Goal: Task Accomplishment & Management: Manage account settings

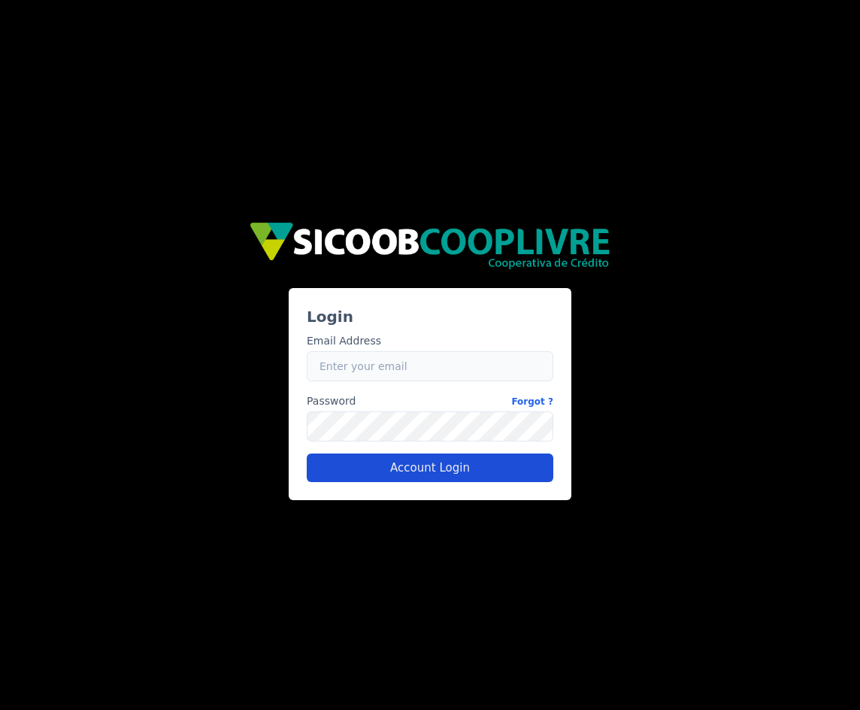
type input "[EMAIL_ADDRESS][PERSON_NAME][DOMAIN_NAME]"
click at [445, 478] on button "Account Login" at bounding box center [430, 468] width 247 height 29
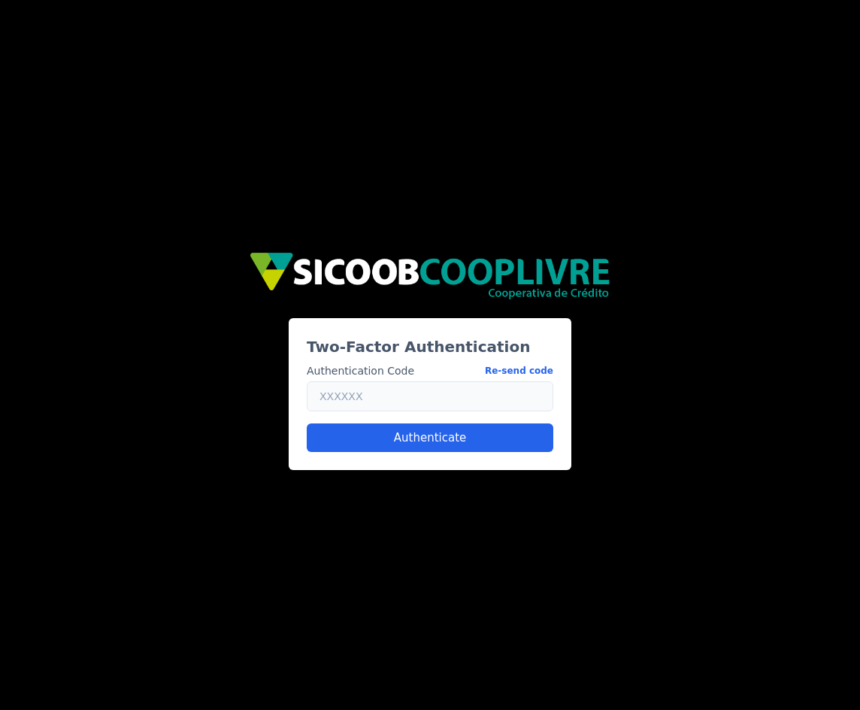
click at [381, 397] on input "text" at bounding box center [430, 396] width 247 height 30
click at [521, 366] on button "Re-send code" at bounding box center [519, 371] width 68 height 16
click at [479, 387] on input "text" at bounding box center [430, 396] width 247 height 30
type input "836088"
click at [382, 435] on button "Authenticate" at bounding box center [430, 437] width 247 height 29
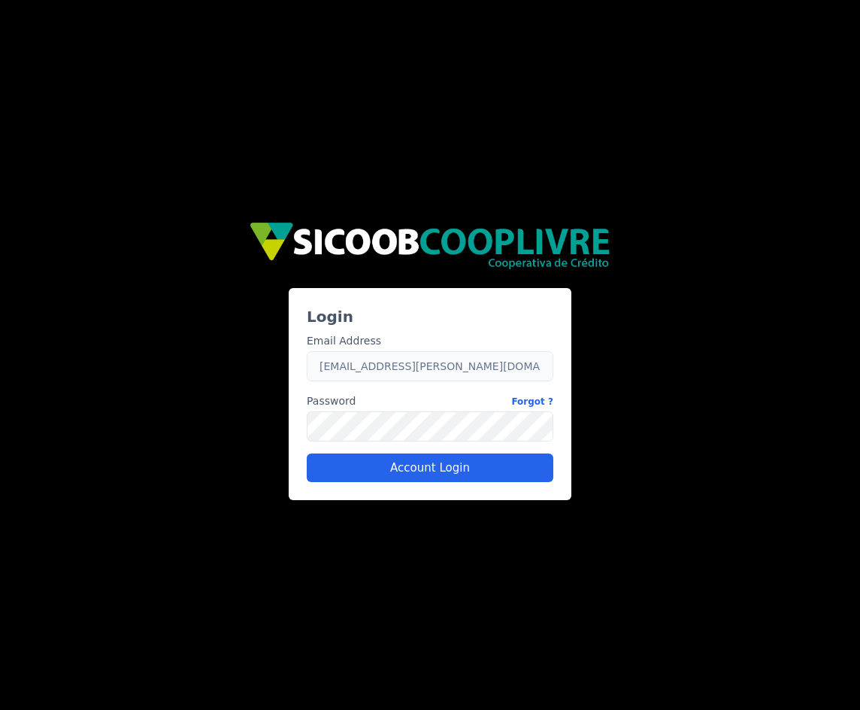
click at [344, 374] on input "caio.castro+sicoob@fluna.io" at bounding box center [430, 366] width 247 height 30
type input "caio.castro@fluna.io"
click at [403, 470] on button "Account Login" at bounding box center [430, 468] width 247 height 29
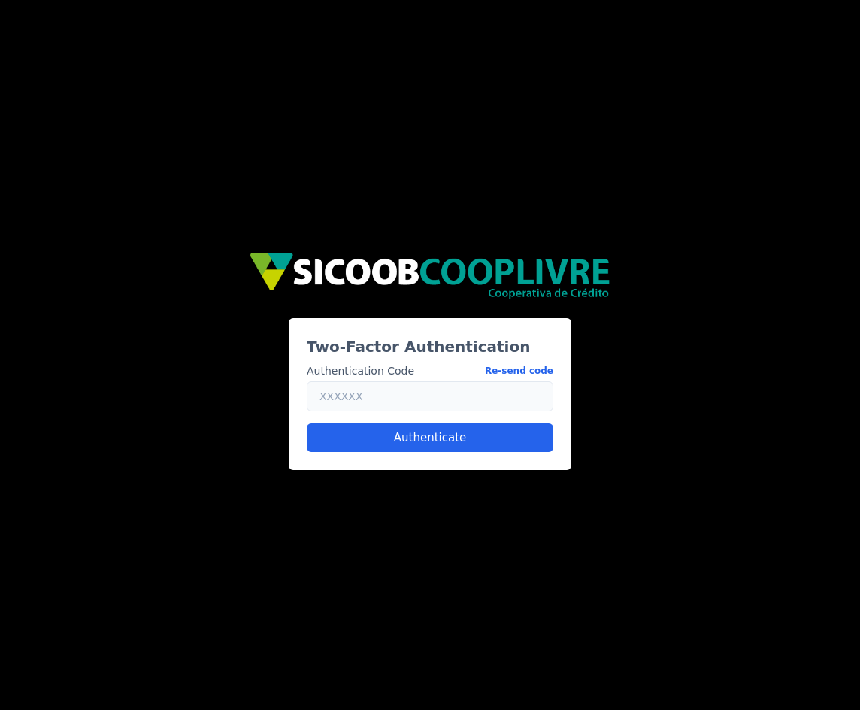
click at [433, 393] on input "text" at bounding box center [430, 396] width 247 height 30
paste input "779323"
type input "779323"
click at [419, 441] on button "Authenticate" at bounding box center [430, 437] width 247 height 29
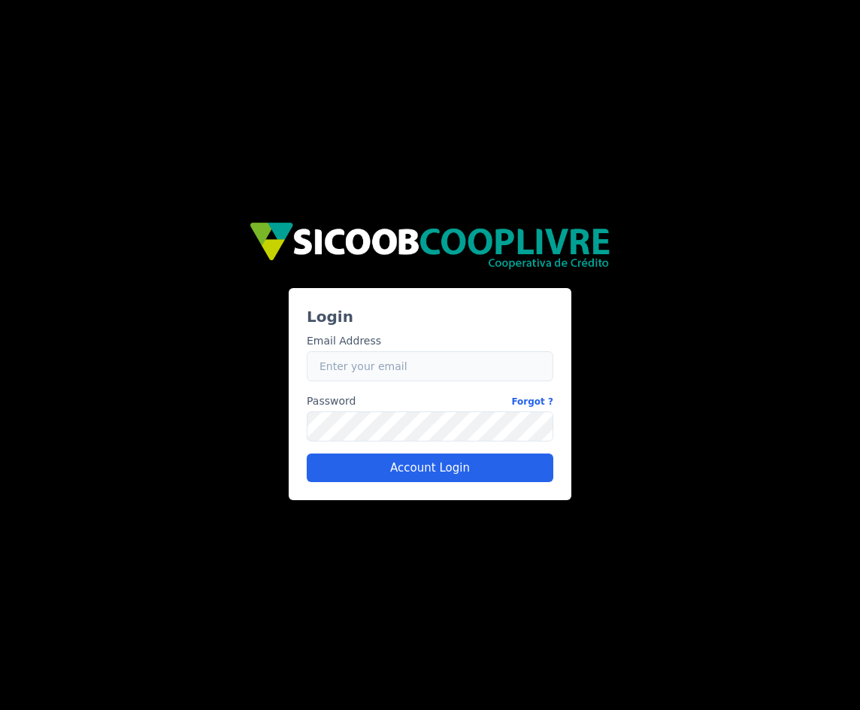
type input "[EMAIL_ADDRESS][PERSON_NAME][DOMAIN_NAME]"
click at [380, 360] on input "[EMAIL_ADDRESS][PERSON_NAME][DOMAIN_NAME]" at bounding box center [430, 366] width 247 height 30
click at [533, 399] on link "Forgot ?" at bounding box center [532, 401] width 42 height 16
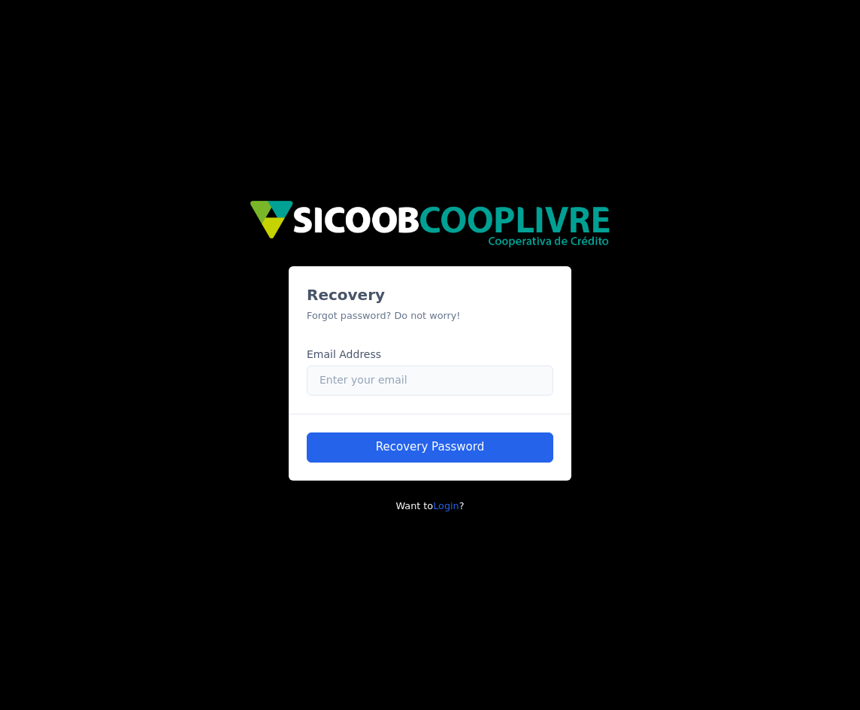
click at [401, 375] on input "Email" at bounding box center [430, 381] width 247 height 30
click at [394, 381] on input "Email" at bounding box center [430, 381] width 247 height 30
type input "caio.castro@fluna.io"
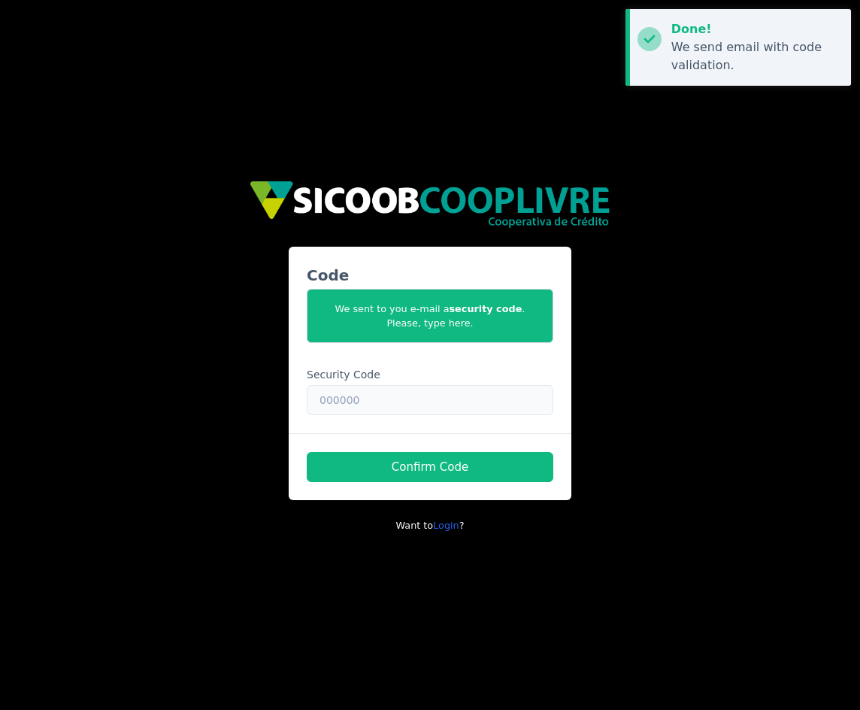
click at [364, 398] on input "text" at bounding box center [430, 400] width 247 height 30
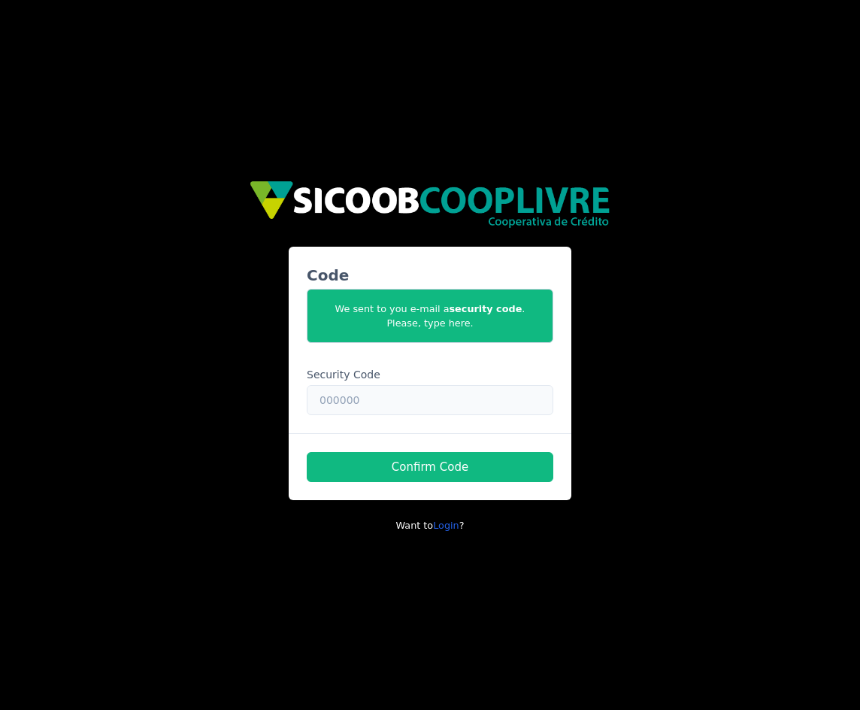
click at [379, 397] on input "text" at bounding box center [430, 400] width 247 height 30
paste input "966373"
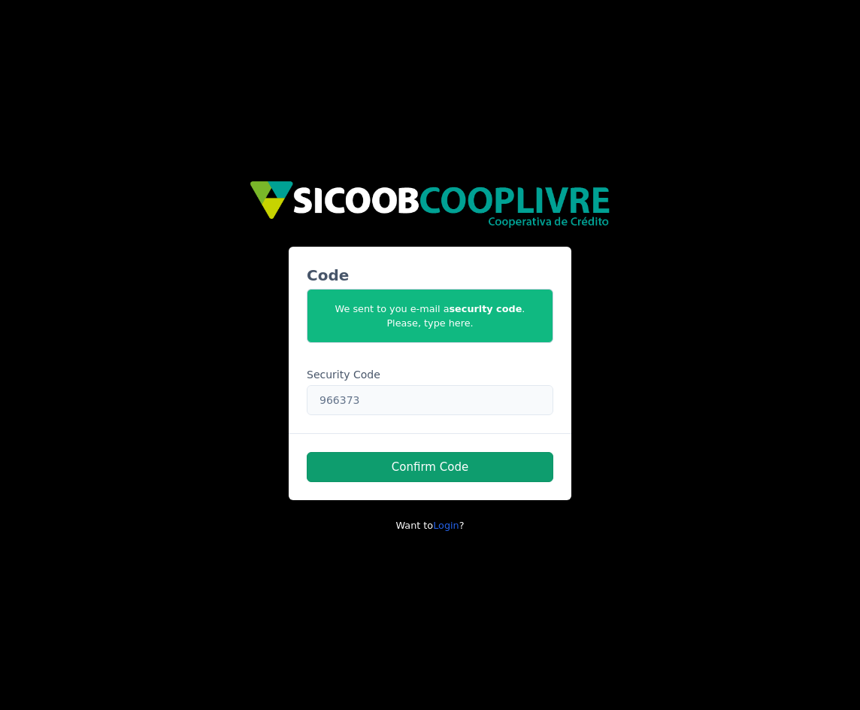
type input "966373"
click at [380, 461] on button "Confirm Code" at bounding box center [430, 467] width 247 height 30
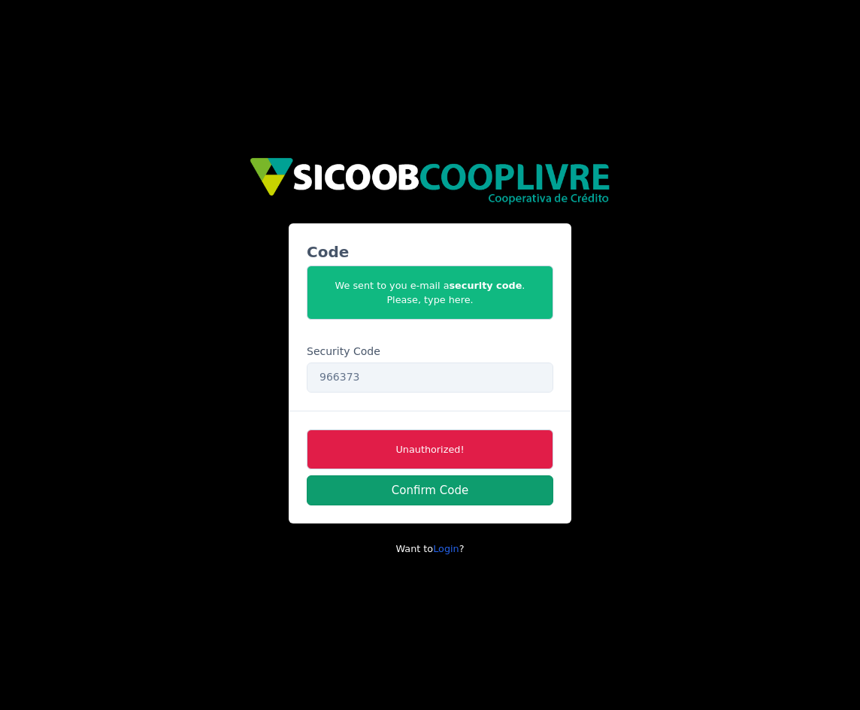
click at [359, 481] on button "Confirm Code" at bounding box center [430, 490] width 247 height 30
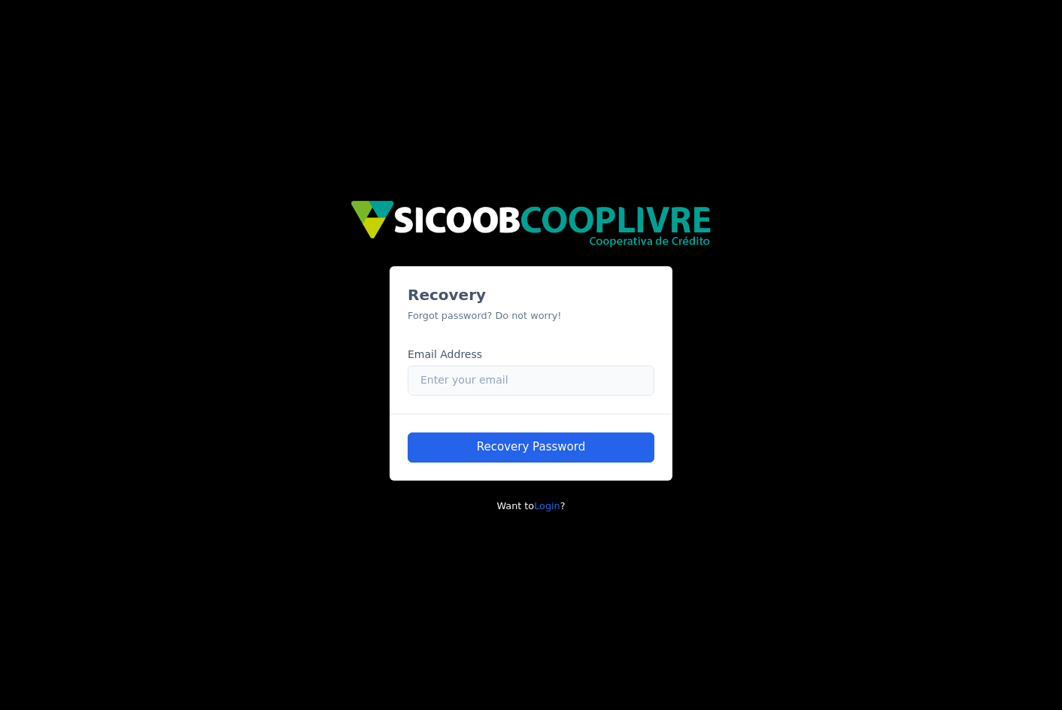
click at [506, 387] on input "Email" at bounding box center [531, 381] width 247 height 30
paste input "[EMAIL_ADDRESS][PERSON_NAME][DOMAIN_NAME]"
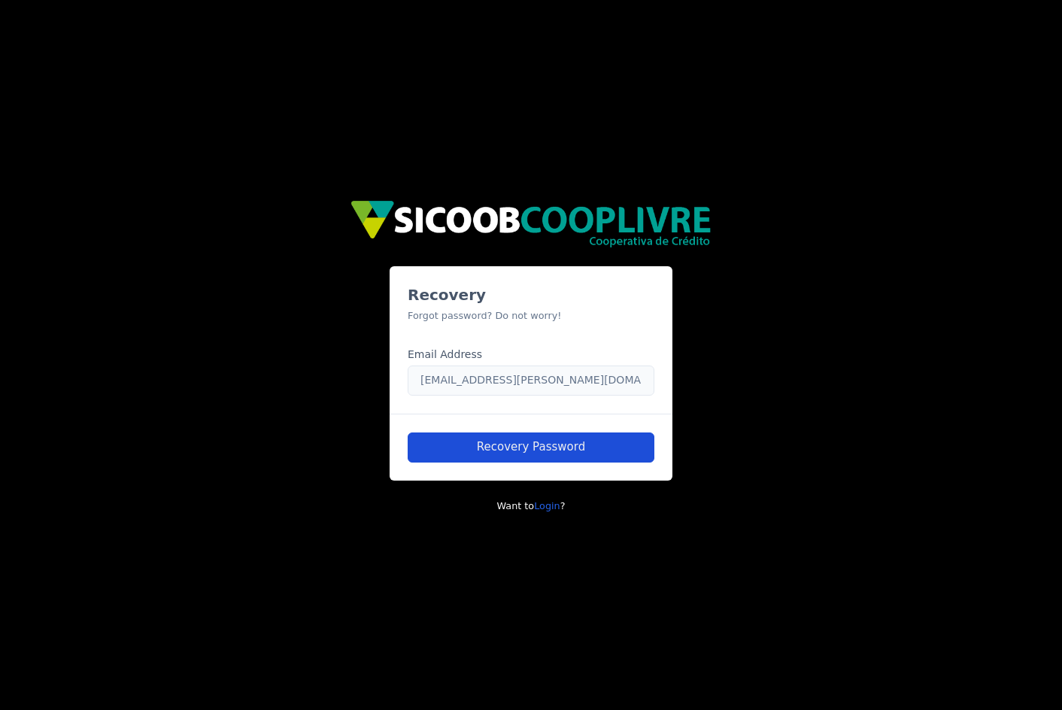
type input "[EMAIL_ADDRESS][PERSON_NAME][DOMAIN_NAME]"
click at [577, 450] on button "Recovery Password" at bounding box center [531, 448] width 247 height 30
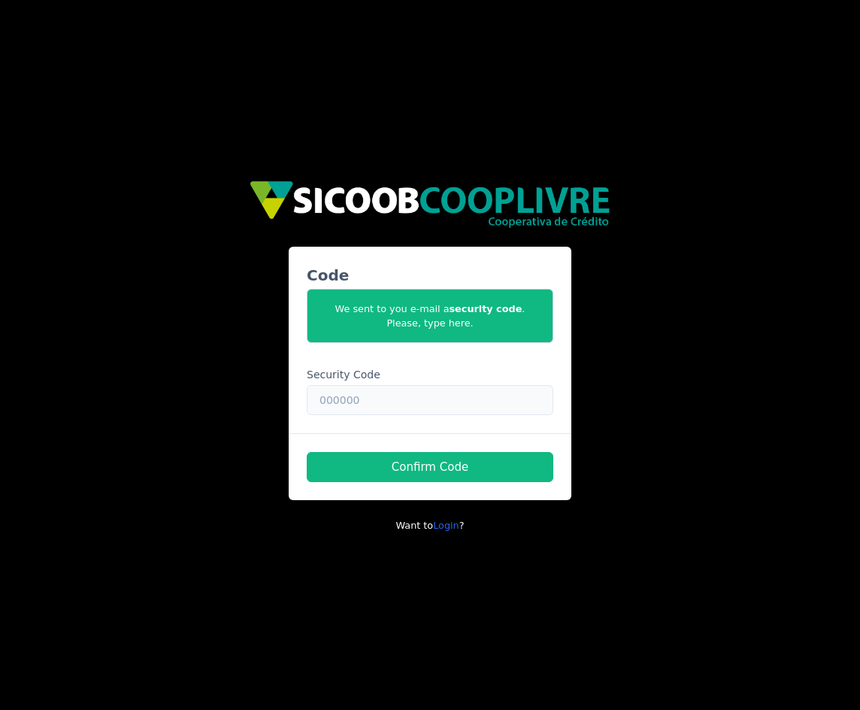
click at [375, 406] on input "text" at bounding box center [430, 400] width 247 height 30
paste input "948312"
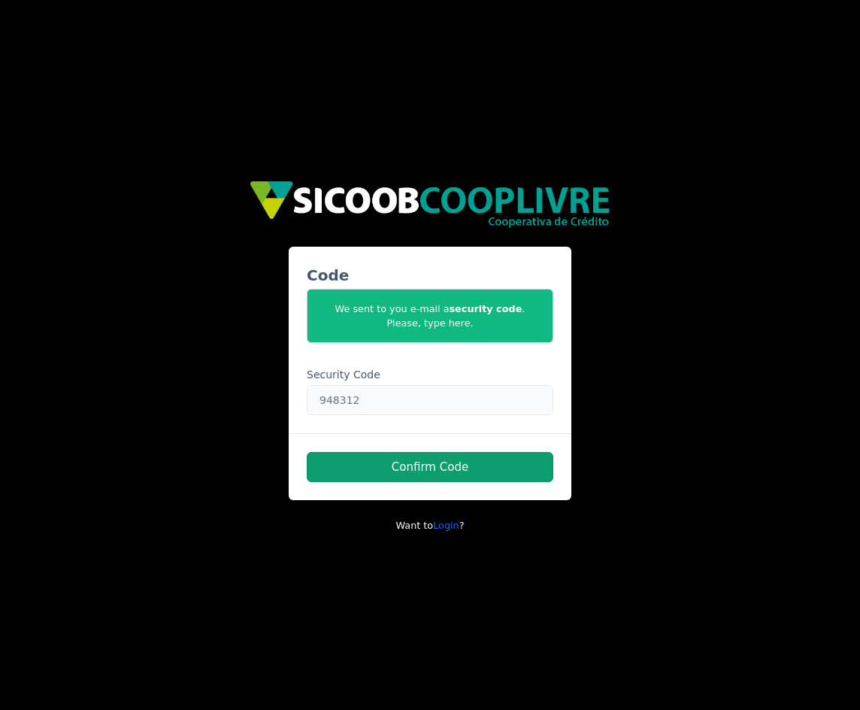
type input "948312"
click at [404, 460] on button "Confirm Code" at bounding box center [430, 467] width 247 height 30
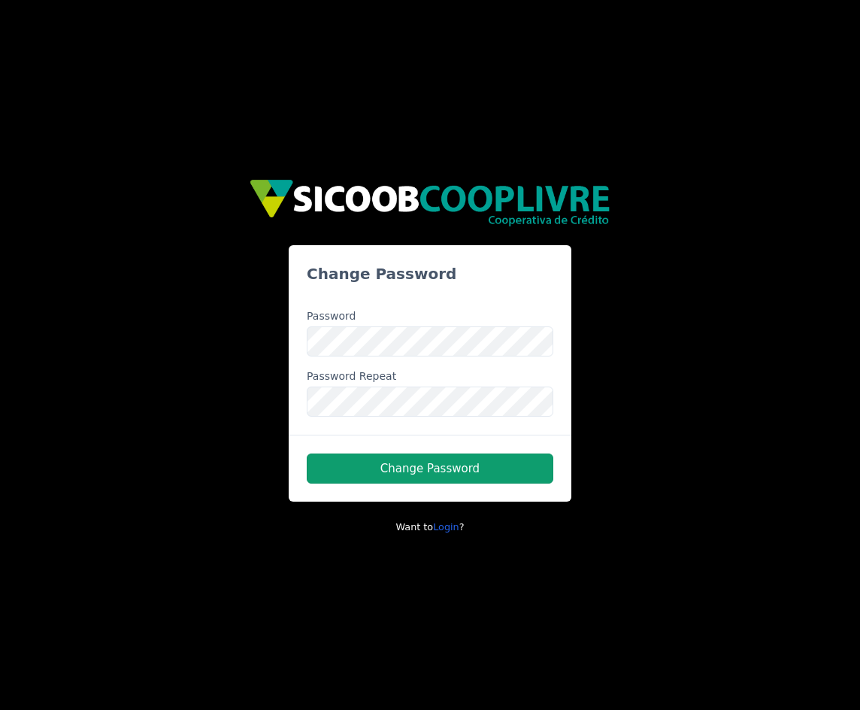
click at [408, 471] on button "Change Password" at bounding box center [430, 469] width 247 height 30
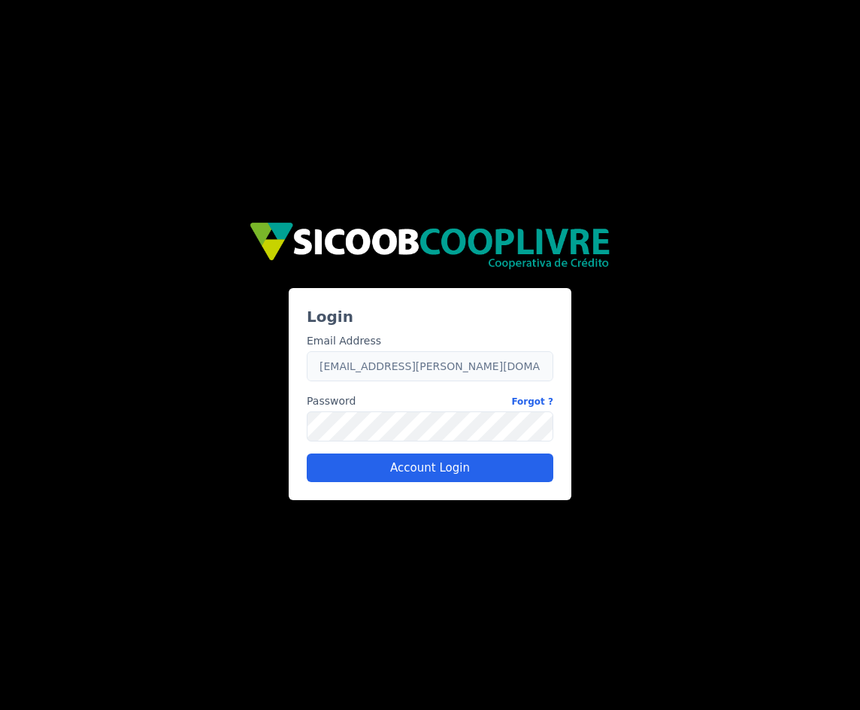
click at [335, 366] on input "caio.castro@fluna.io" at bounding box center [430, 366] width 247 height 30
click at [335, 368] on input "caio.castro@fluna.io" at bounding box center [430, 366] width 247 height 30
click at [344, 378] on input "caio.castro@fluna.io" at bounding box center [430, 366] width 247 height 30
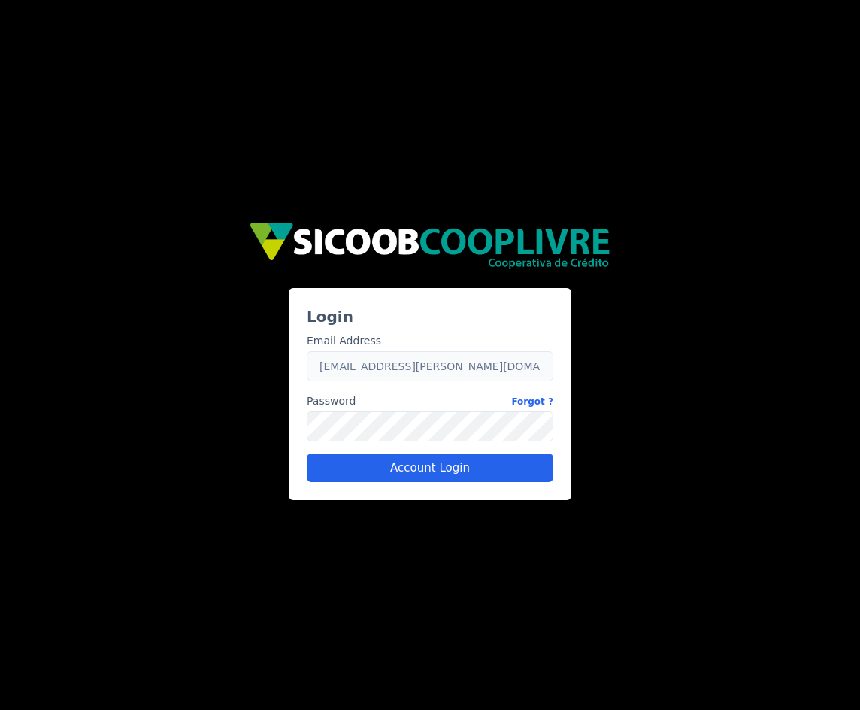
click at [414, 363] on input "caio.castro+sicoob@fluna.io" at bounding box center [430, 366] width 247 height 30
type input "caio.castro+sicoob2@fluna.io"
click at [381, 462] on button "Account Login" at bounding box center [430, 468] width 247 height 29
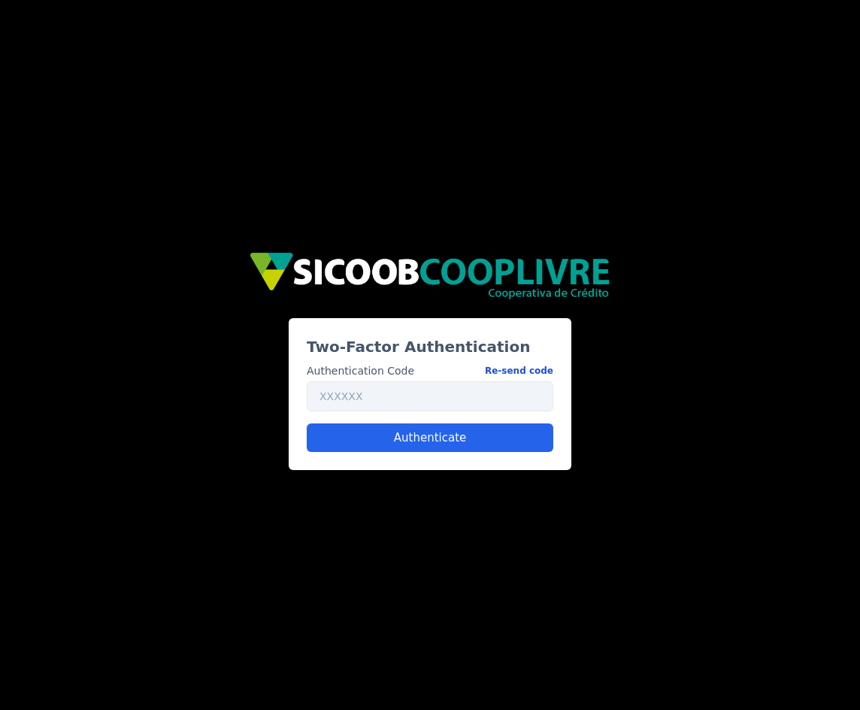
click at [525, 374] on button "Re-send code" at bounding box center [519, 371] width 68 height 16
click at [401, 398] on input "text" at bounding box center [430, 396] width 247 height 30
paste input "616014"
type input "616014"
click at [428, 448] on button "Authenticate" at bounding box center [430, 437] width 247 height 29
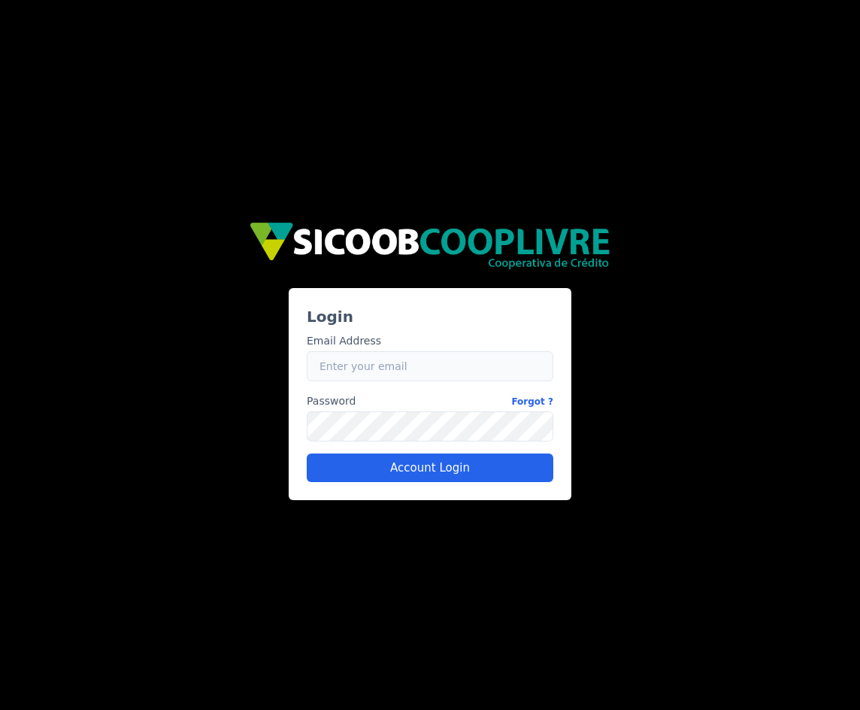
type input "caio.castro+sicoob2@fluna.io"
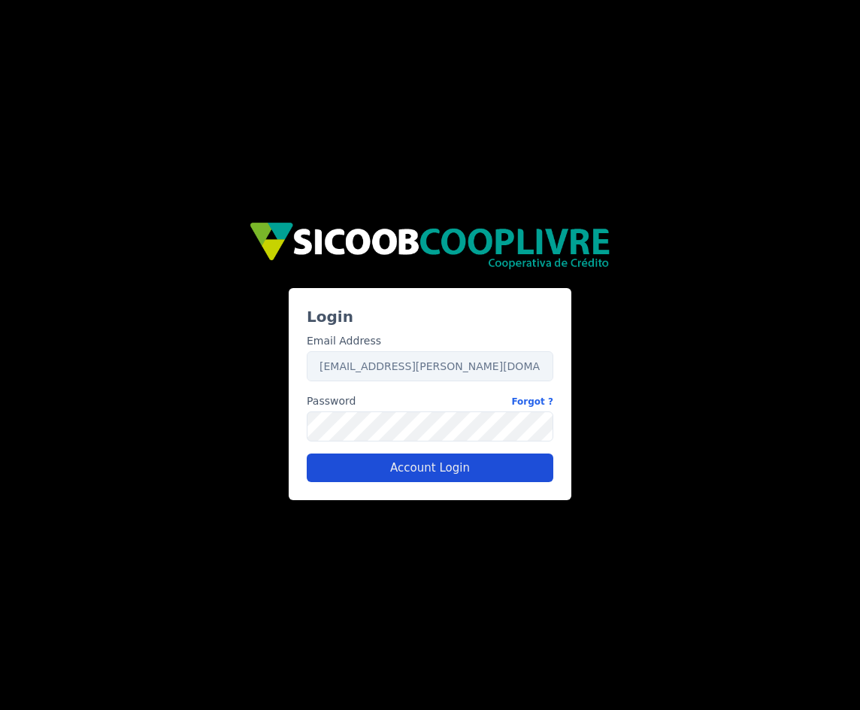
click at [453, 470] on button "Account Login" at bounding box center [430, 468] width 247 height 29
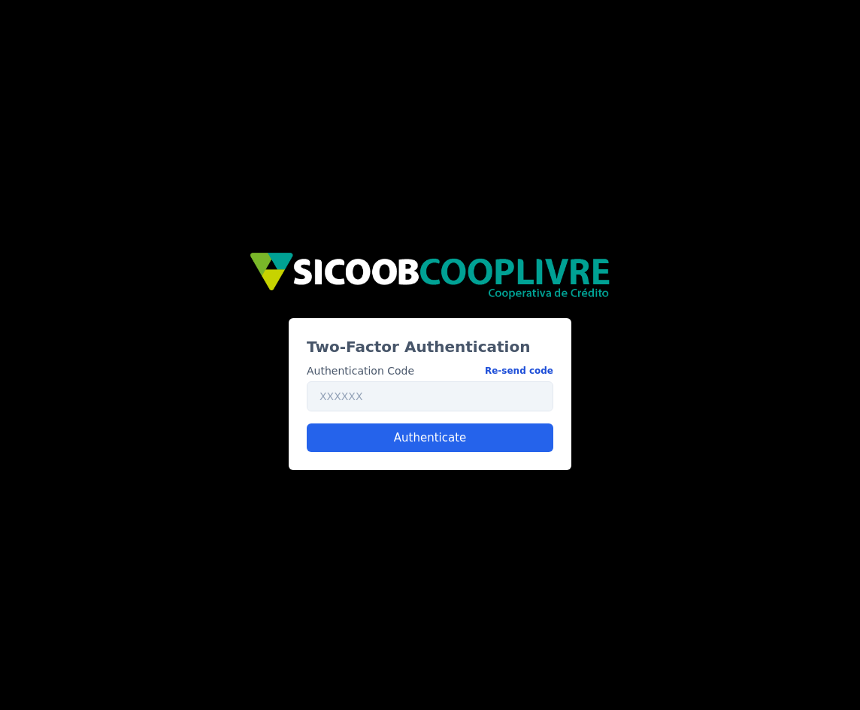
click at [526, 365] on button "Re-send code" at bounding box center [519, 371] width 68 height 16
click at [438, 404] on input "text" at bounding box center [430, 396] width 247 height 30
paste input "445661"
type input "445661"
click at [432, 441] on button "Authenticate" at bounding box center [430, 437] width 247 height 29
